Goal: Transaction & Acquisition: Purchase product/service

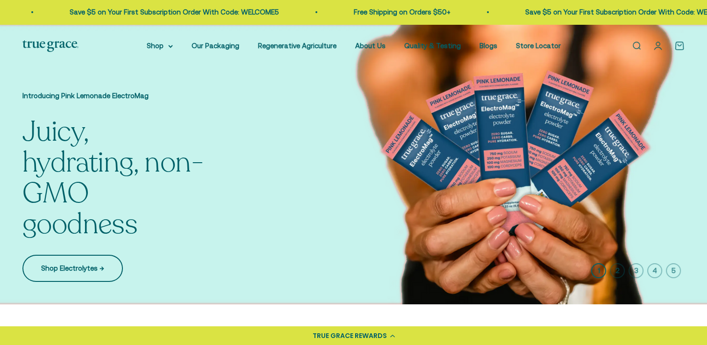
click at [64, 273] on link "Shop Electrolytes →" at bounding box center [72, 268] width 100 height 27
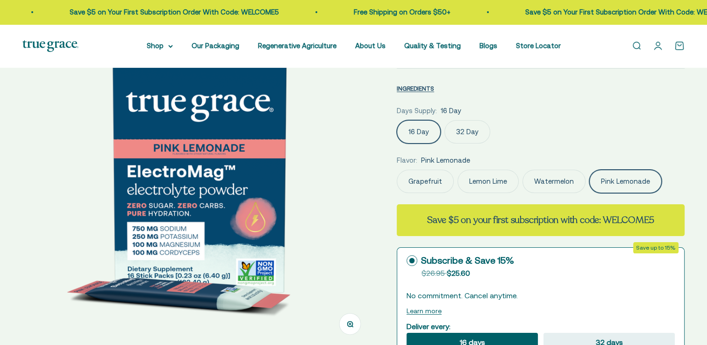
select select "3"
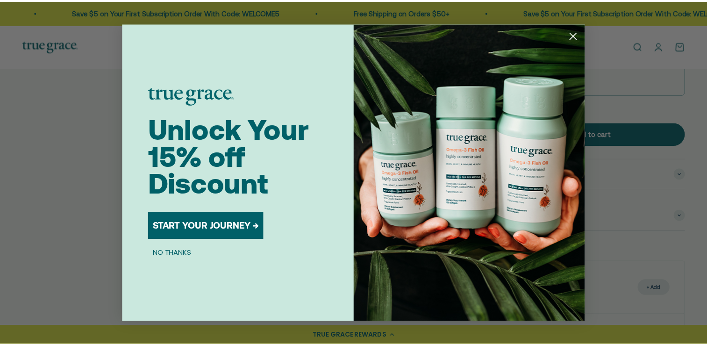
scroll to position [0, 4402]
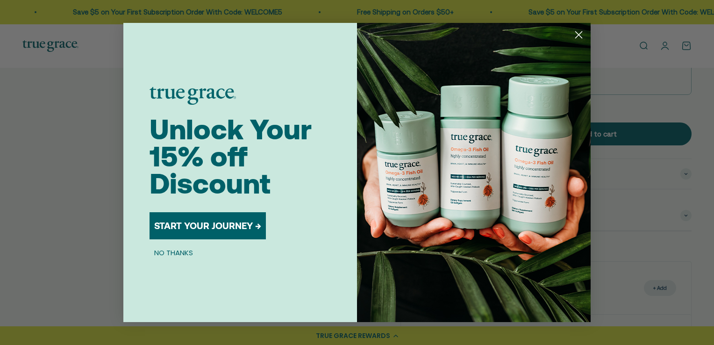
click at [579, 35] on icon "Close dialog" at bounding box center [579, 35] width 7 height 7
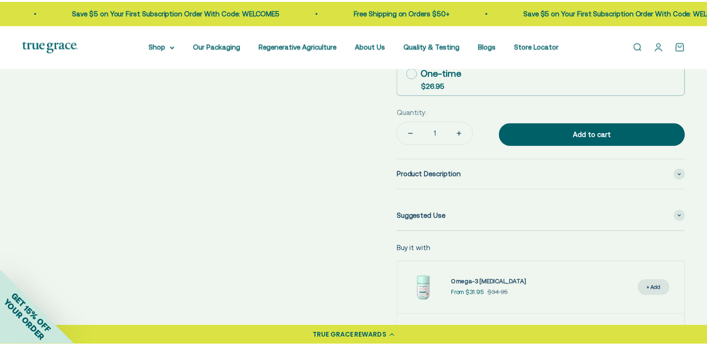
scroll to position [0, 4355]
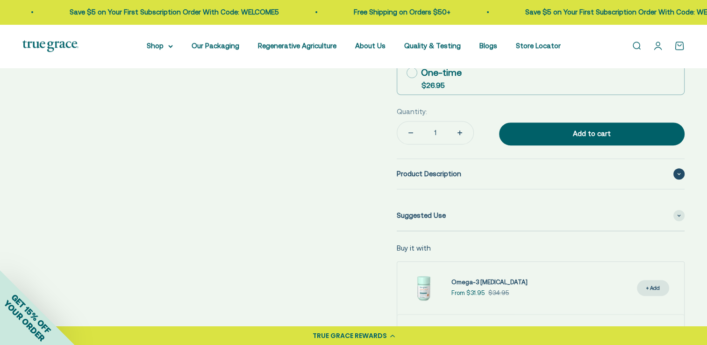
click at [681, 171] on span at bounding box center [678, 173] width 11 height 11
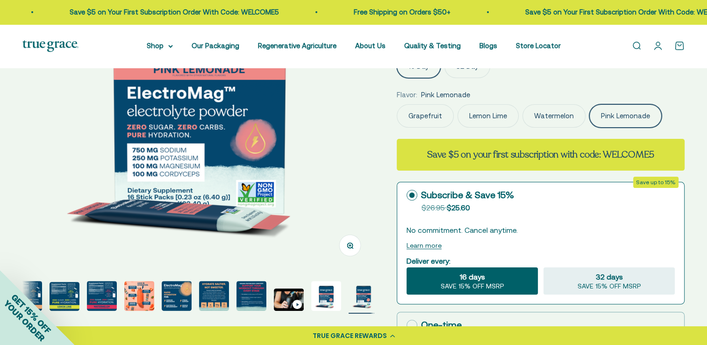
scroll to position [4, 0]
